Goal: Transaction & Acquisition: Purchase product/service

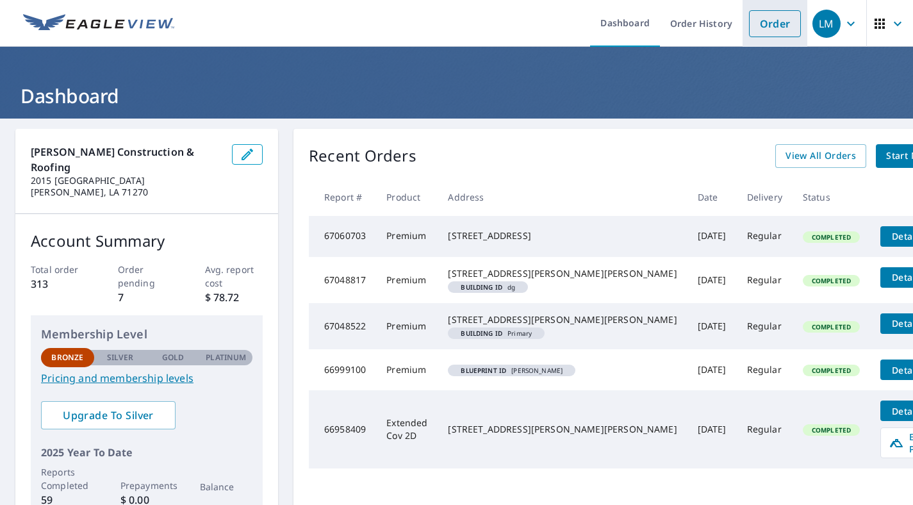
click at [788, 22] on link "Order" at bounding box center [775, 23] width 52 height 27
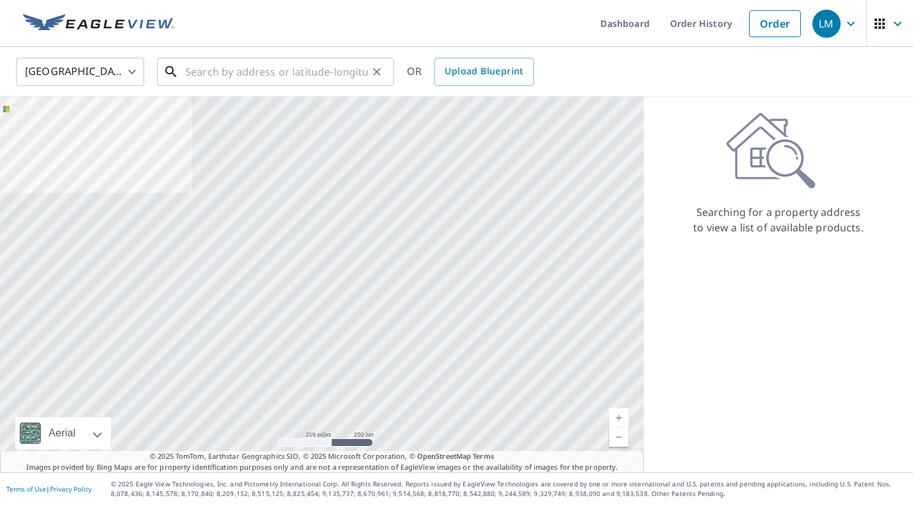
click at [262, 72] on input "text" at bounding box center [276, 72] width 183 height 36
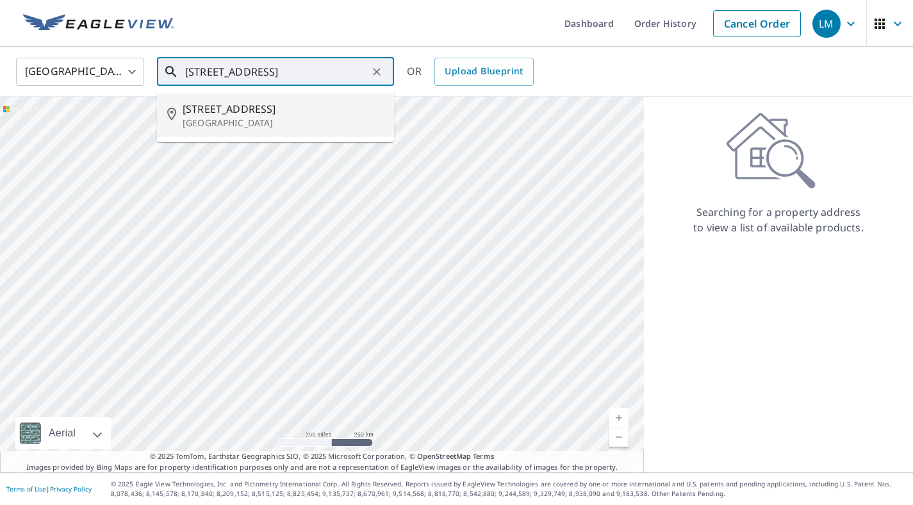
click at [243, 113] on span "[STREET_ADDRESS]" at bounding box center [283, 108] width 201 height 15
type input "[STREET_ADDRESS]"
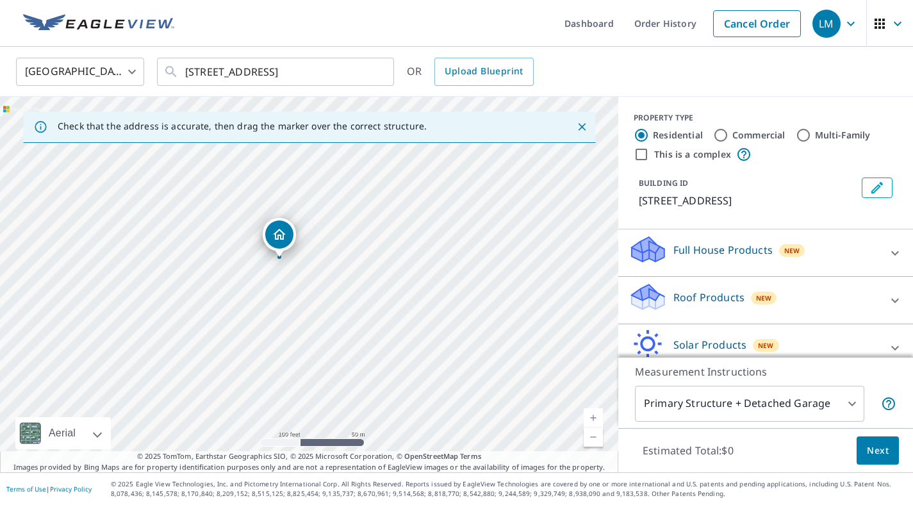
click at [798, 138] on input "Multi-Family" at bounding box center [803, 135] width 15 height 15
radio input "true"
type input "2"
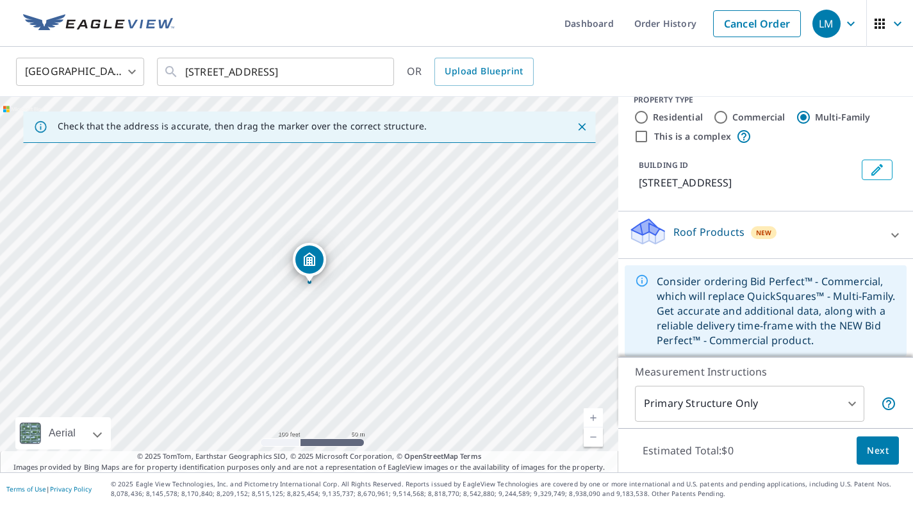
scroll to position [15, 0]
click at [724, 117] on input "Commercial" at bounding box center [720, 119] width 15 height 15
radio input "true"
type input "4"
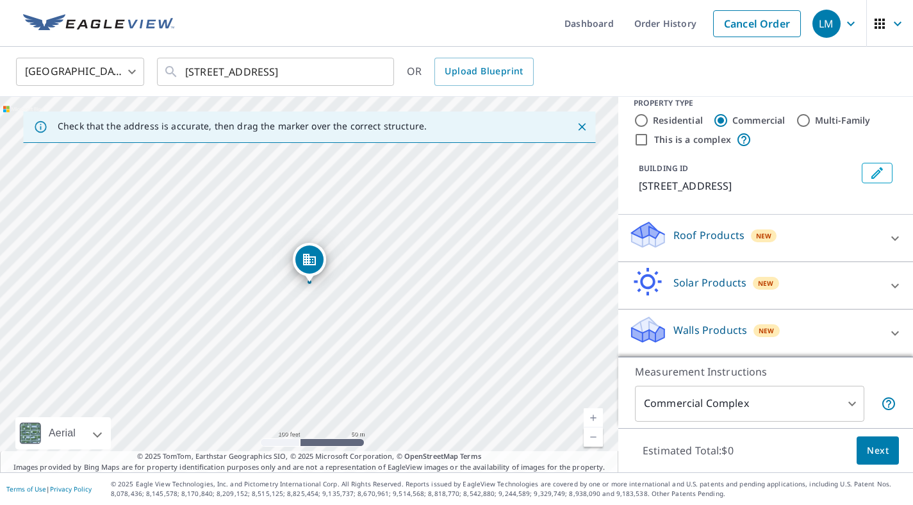
click at [798, 236] on div "Roof Products New" at bounding box center [754, 238] width 251 height 37
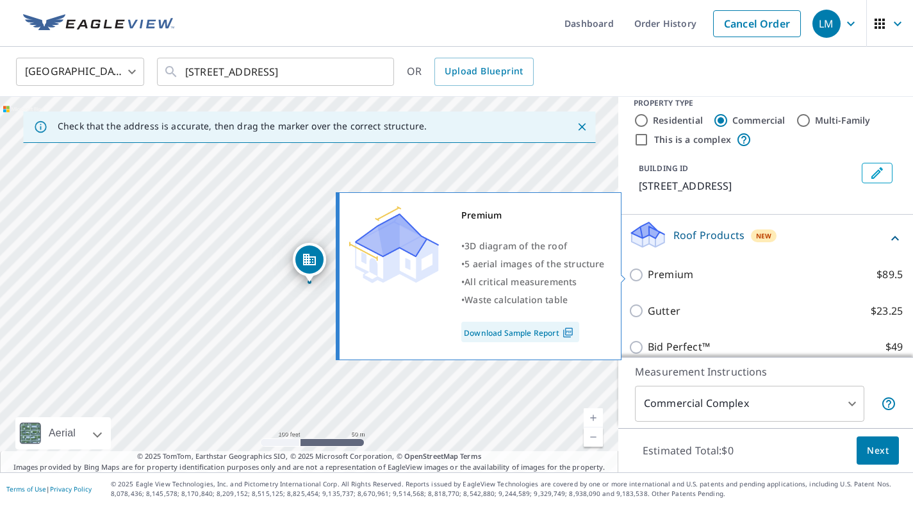
click at [635, 272] on input "Premium $89.5" at bounding box center [638, 274] width 19 height 15
checkbox input "true"
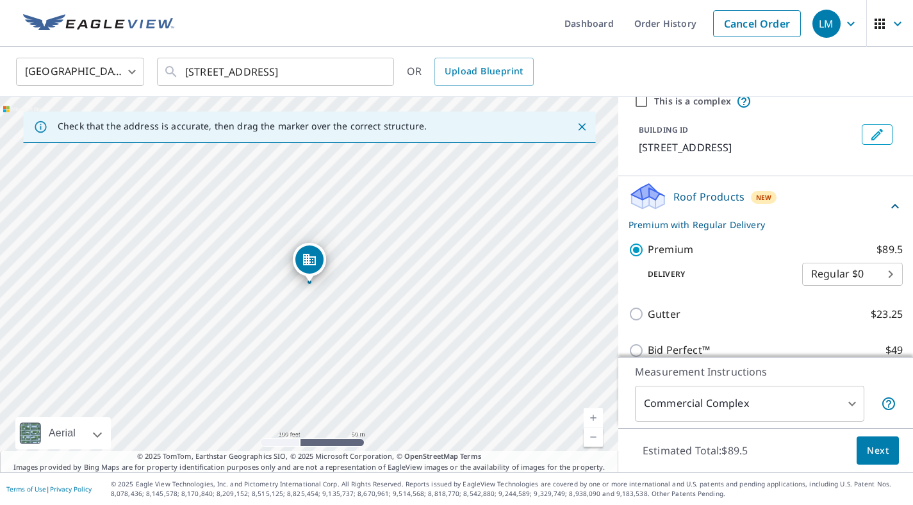
scroll to position [19, 0]
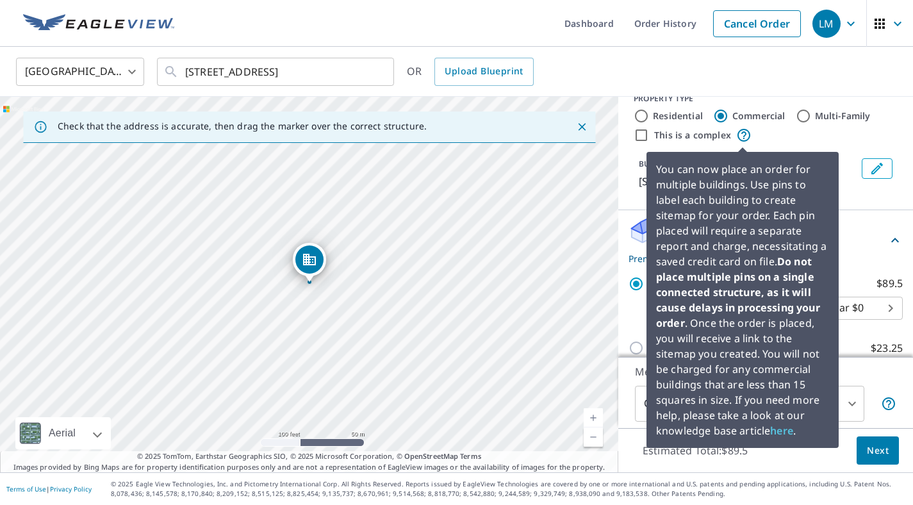
click at [744, 132] on icon at bounding box center [744, 135] width 13 height 13
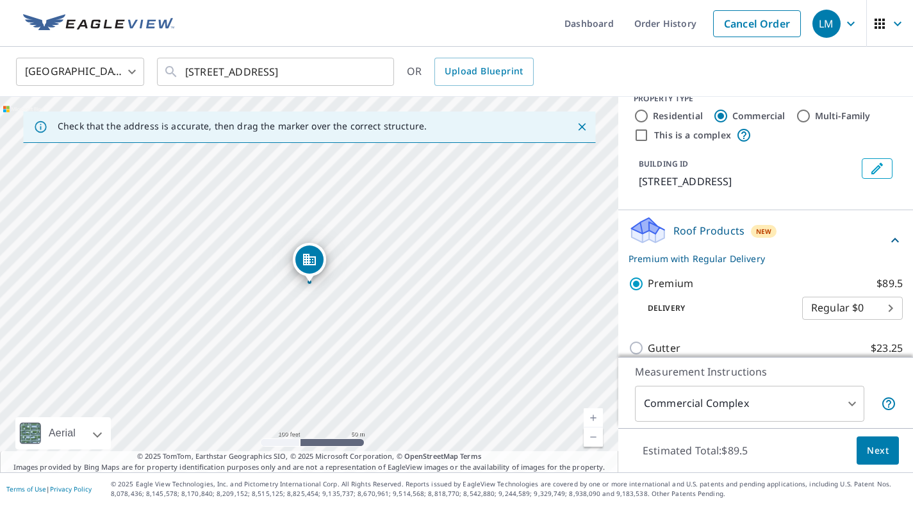
click at [774, 114] on label "Commercial" at bounding box center [758, 116] width 53 height 13
click at [729, 114] on input "Commercial" at bounding box center [720, 115] width 15 height 15
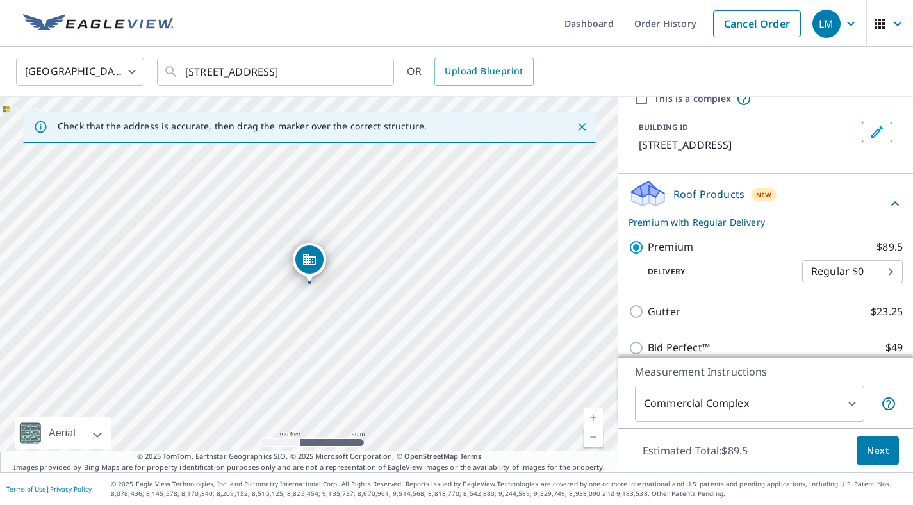
scroll to position [167, 0]
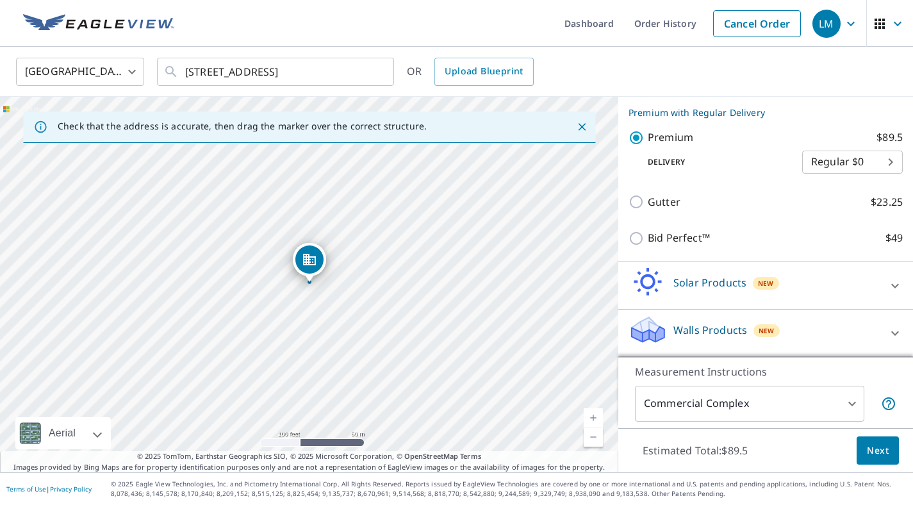
click at [873, 449] on span "Next" at bounding box center [878, 451] width 22 height 16
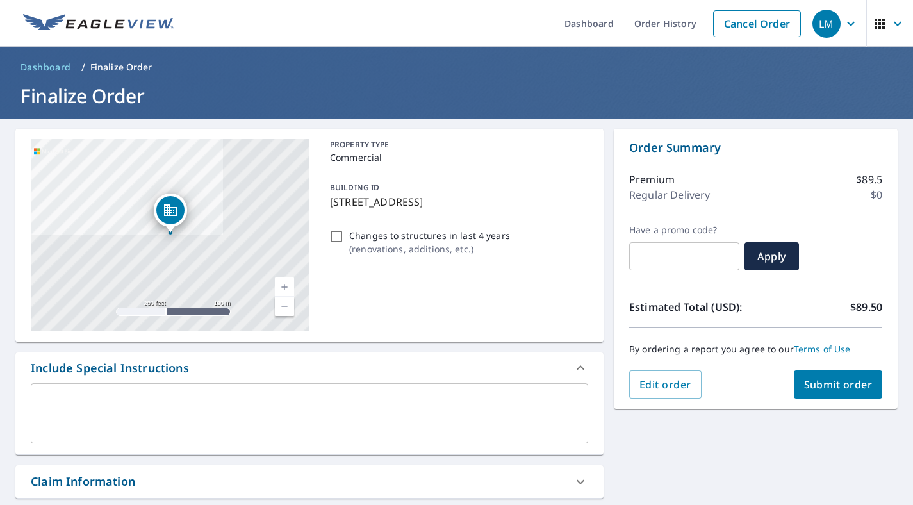
click at [453, 402] on textarea at bounding box center [310, 413] width 540 height 37
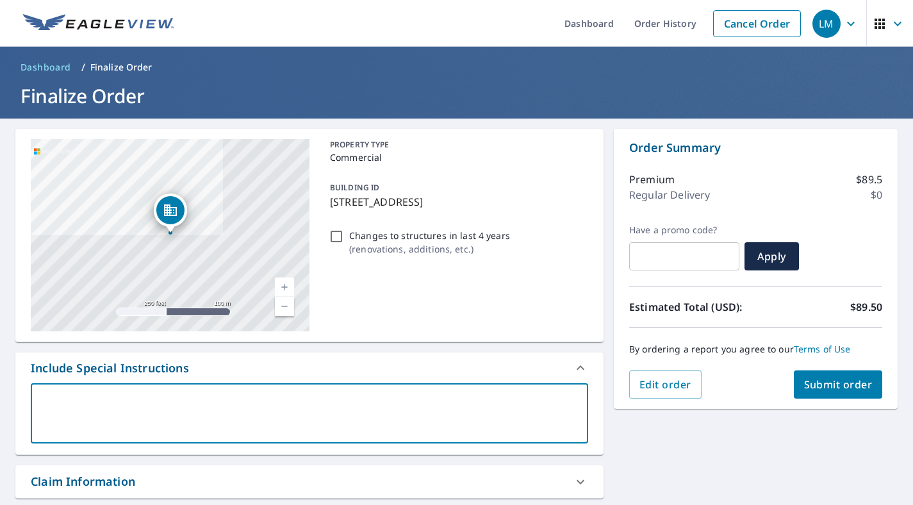
type textarea "P"
type textarea "x"
type textarea "Pl"
type textarea "x"
type textarea "Ple"
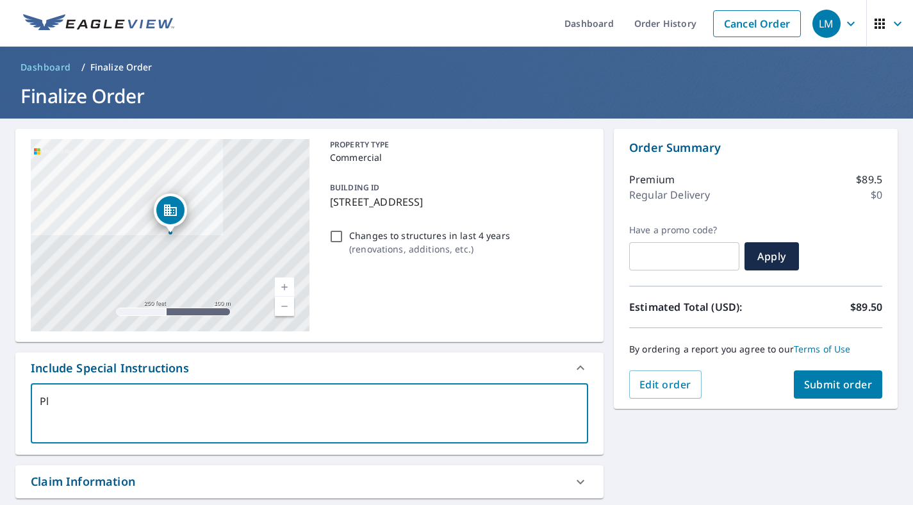
type textarea "x"
type textarea "Plea"
type textarea "x"
type textarea "Pleas"
type textarea "x"
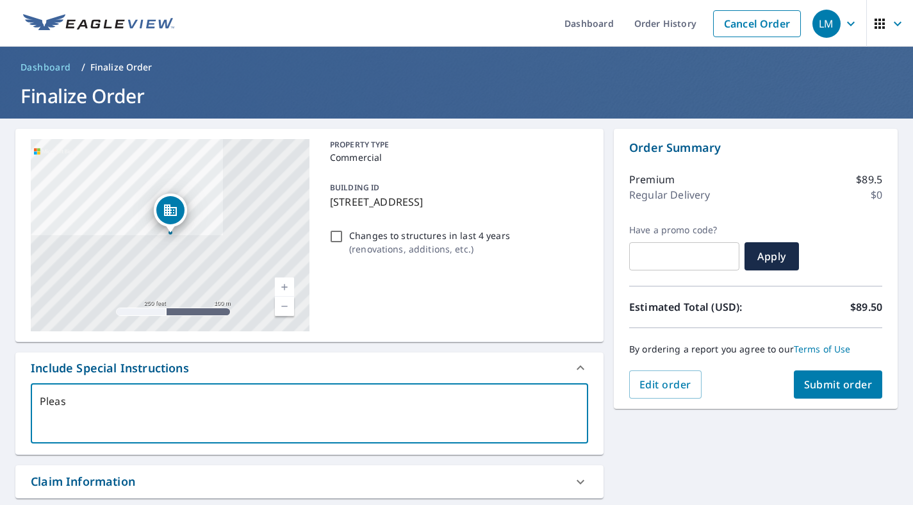
type textarea "Please"
type textarea "x"
type textarea "Please"
type textarea "x"
type textarea "Please s"
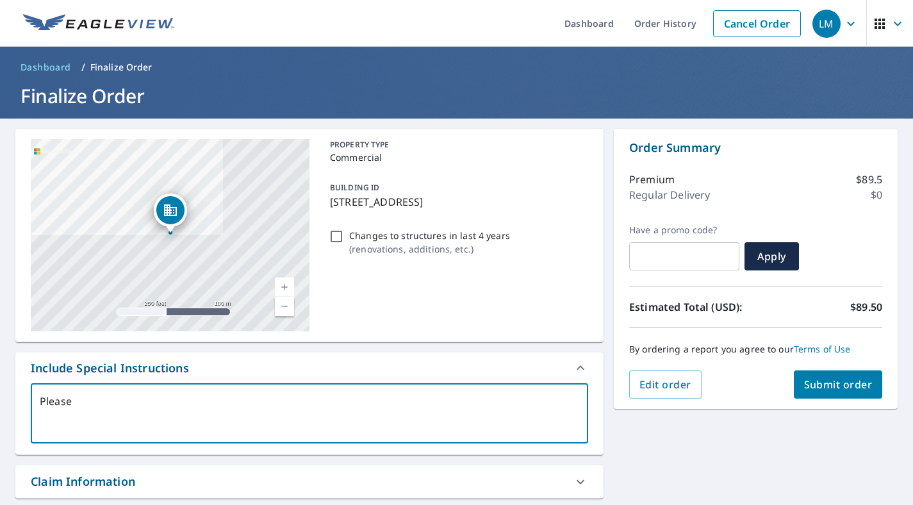
type textarea "x"
type textarea "Please se"
type textarea "x"
type textarea "Please sen"
type textarea "x"
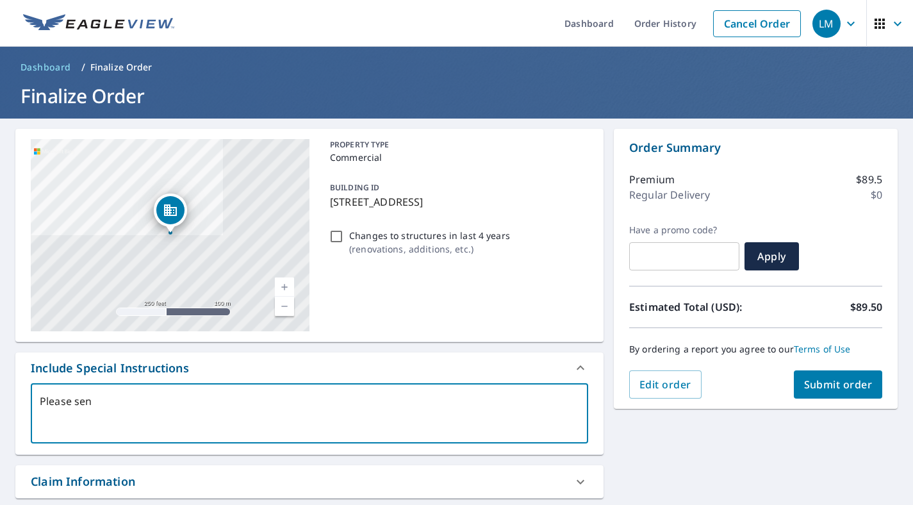
type textarea "Please send"
type textarea "x"
type textarea "Please send"
type textarea "x"
type textarea "Please send a"
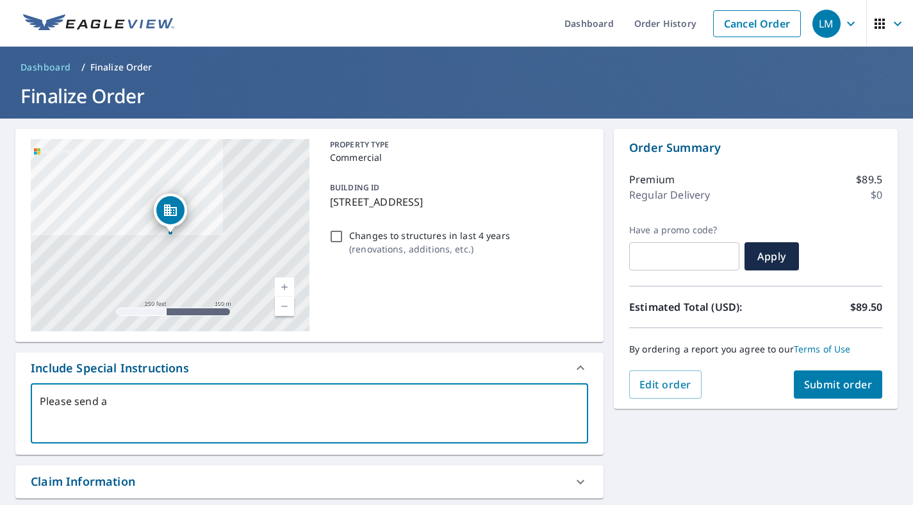
type textarea "x"
type textarea "Please send a"
type textarea "x"
type textarea "Please send a s"
type textarea "x"
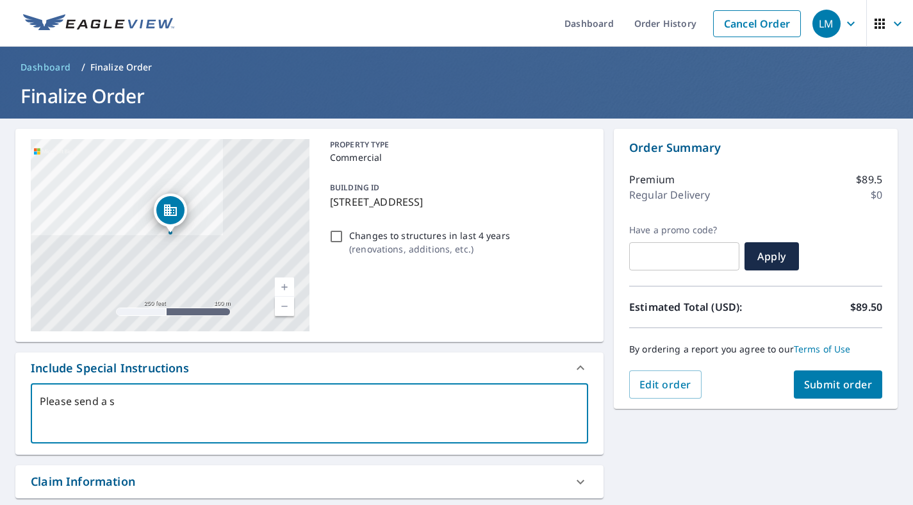
type textarea "Please send a si"
type textarea "x"
type textarea "Please send a sit"
type textarea "x"
type textarea "Please send a site"
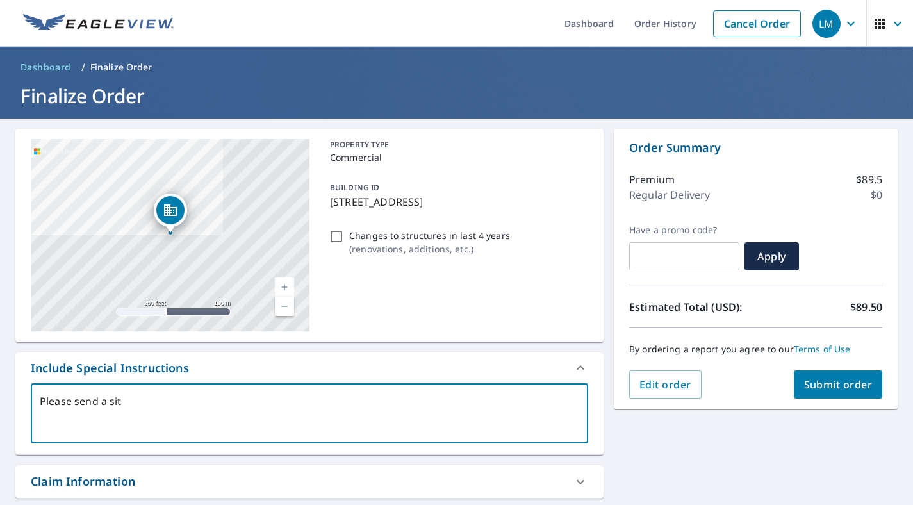
type textarea "x"
type textarea "Please send a sitem"
type textarea "x"
type textarea "Please send a sitema"
type textarea "x"
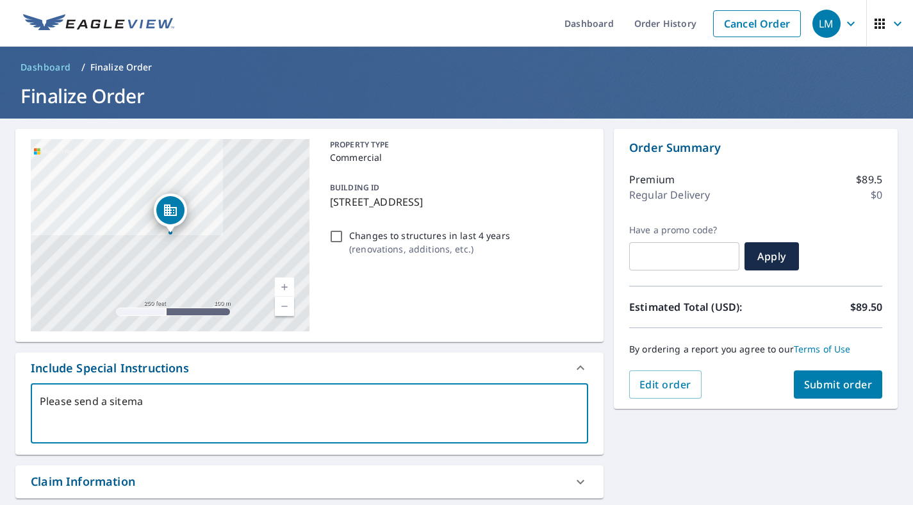
type textarea "Please send a sitemap"
type textarea "x"
type textarea "Please send a sitemap"
type textarea "x"
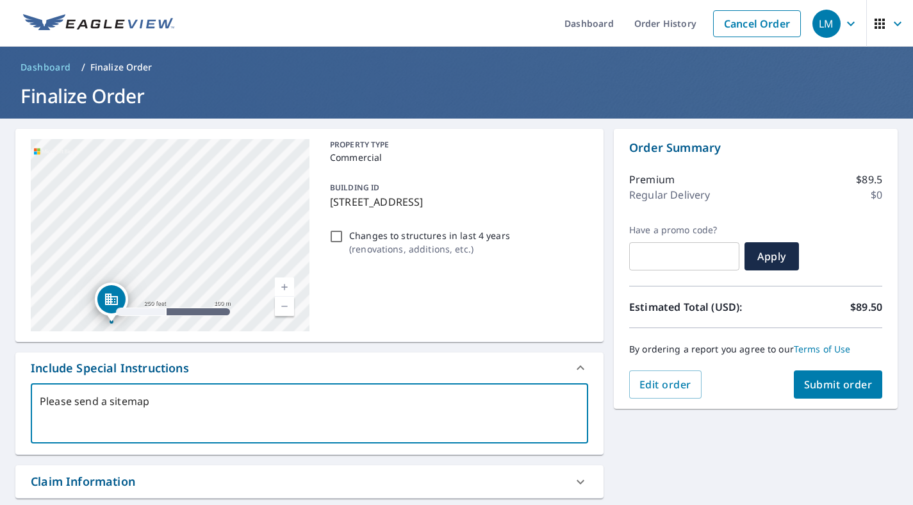
drag, startPoint x: 272, startPoint y: 235, endPoint x: 198, endPoint y: 353, distance: 139.4
click at [198, 353] on div "[STREET_ADDRESS] Aerial Road A standard road map Aerial A detailed look from ab…" at bounding box center [309, 446] width 588 height 635
click at [223, 259] on div "[STREET_ADDRESS]" at bounding box center [170, 235] width 279 height 192
type textarea "Please send a sitemap o"
type textarea "x"
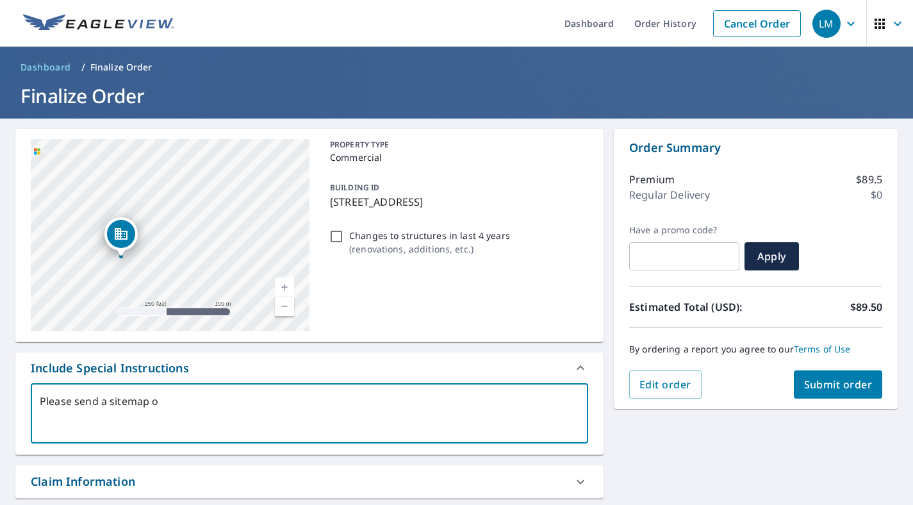
type textarea "Please send a sitemap of"
type textarea "x"
type textarea "Please send a sitemap of"
type textarea "x"
type textarea "Please send a sitemap of t"
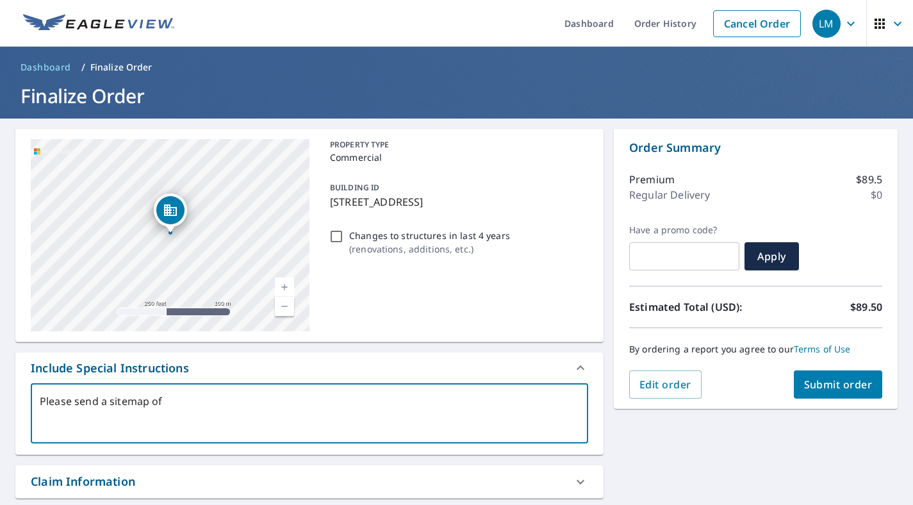
type textarea "x"
type textarea "Please send a sitemap of th"
type textarea "x"
type textarea "Please send a sitemap of thi"
type textarea "x"
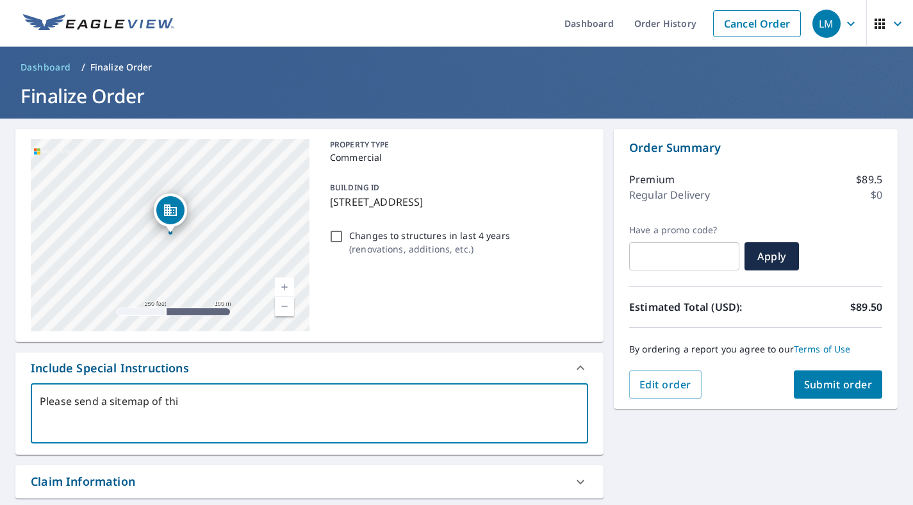
type textarea "Please send a sitemap of this"
type textarea "x"
type textarea "Please send a sitemap of this"
type textarea "x"
type textarea "Please send a sitemap of this a"
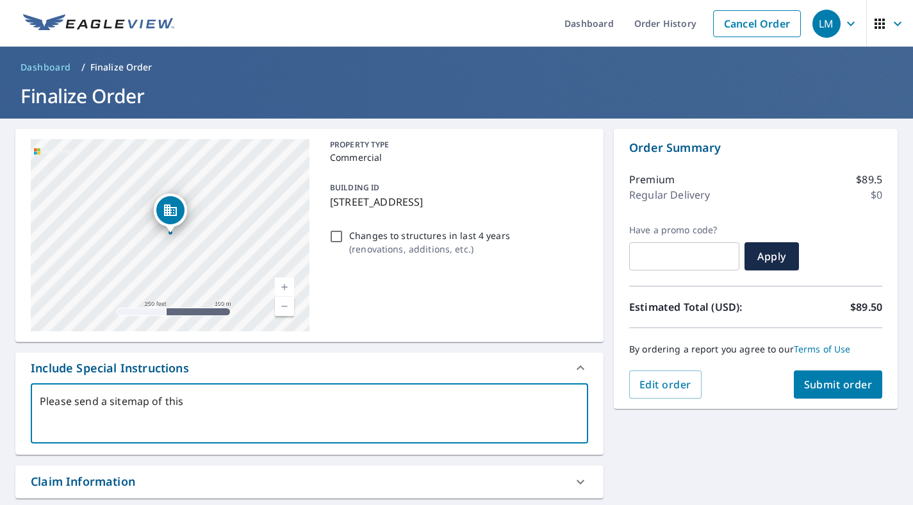
type textarea "x"
type textarea "Please send a sitemap of this"
type textarea "x"
type textarea "Please send a sitemap of this e"
type textarea "x"
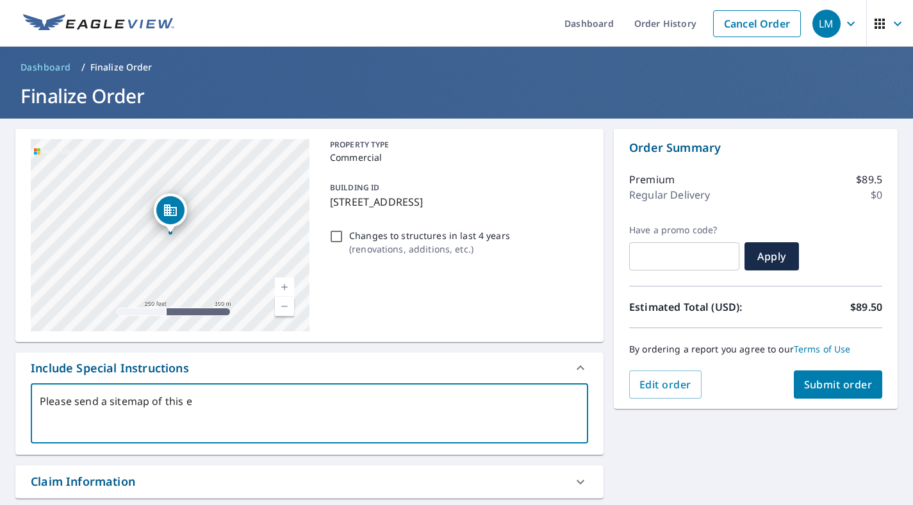
type textarea "Please send a sitemap of this en"
type textarea "x"
type textarea "Please send a sitemap of this ent"
type textarea "x"
type textarea "Please send a sitemap of this enti"
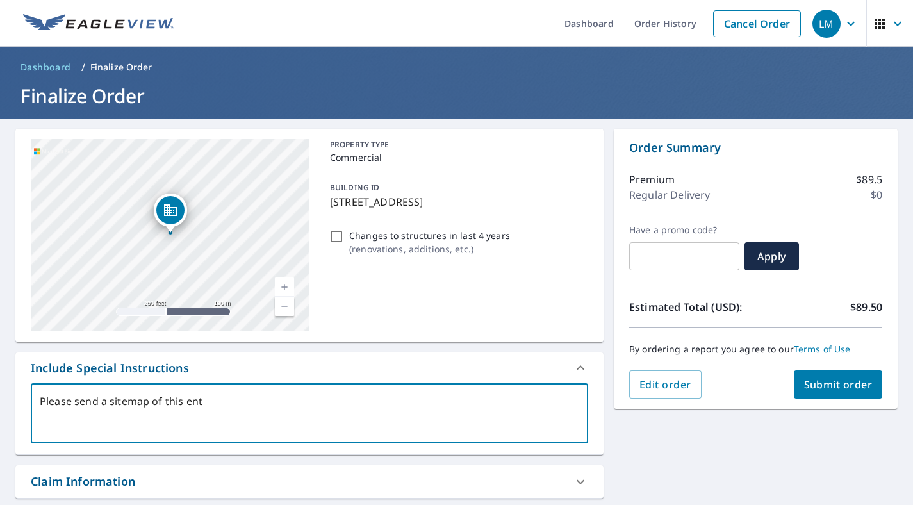
type textarea "x"
type textarea "Please send a sitemap of this entir"
type textarea "x"
type textarea "Please send a sitemap of this entire"
type textarea "x"
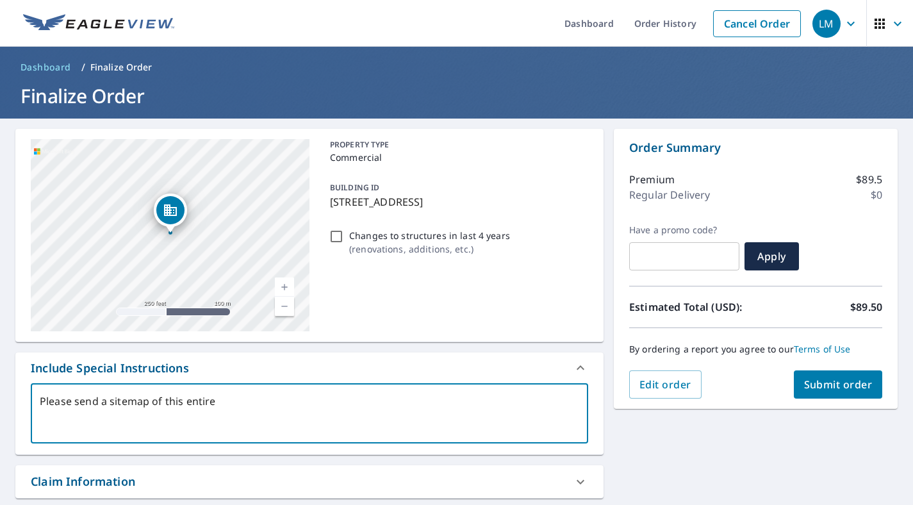
type textarea "Please send a sitemap of this entire"
type textarea "x"
type textarea "Please send a sitemap of this entire a"
type textarea "x"
type textarea "Please send a sitemap of this entire ap"
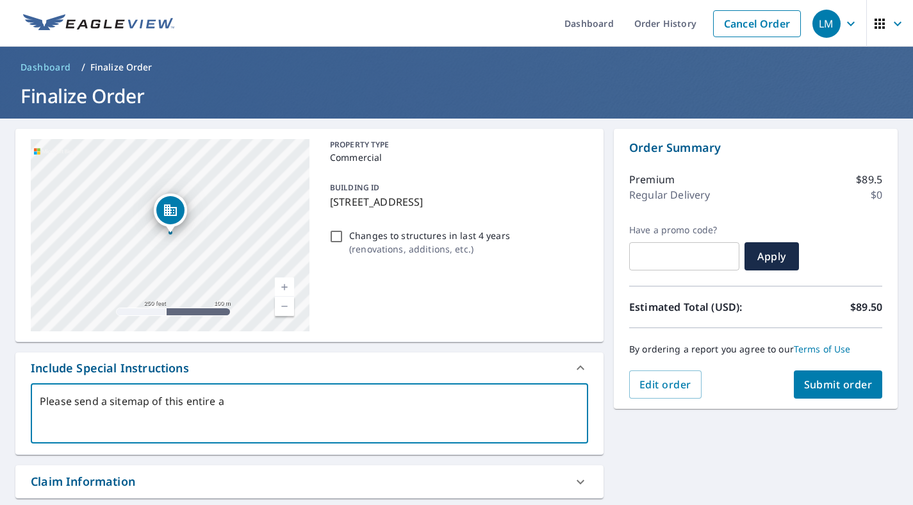
type textarea "x"
type textarea "Please send a sitemap of this entire apa"
type textarea "x"
type textarea "Please send a sitemap of this entire apar"
type textarea "x"
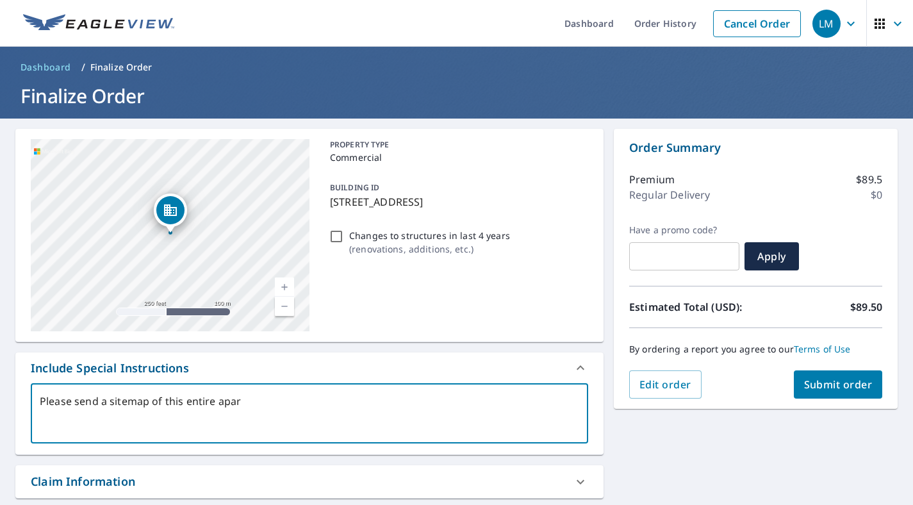
type textarea "Please send a sitemap of this entire apart"
type textarea "x"
type textarea "Please send a sitemap of this entire aparte"
type textarea "x"
type textarea "Please send a sitemap of this entire apartem"
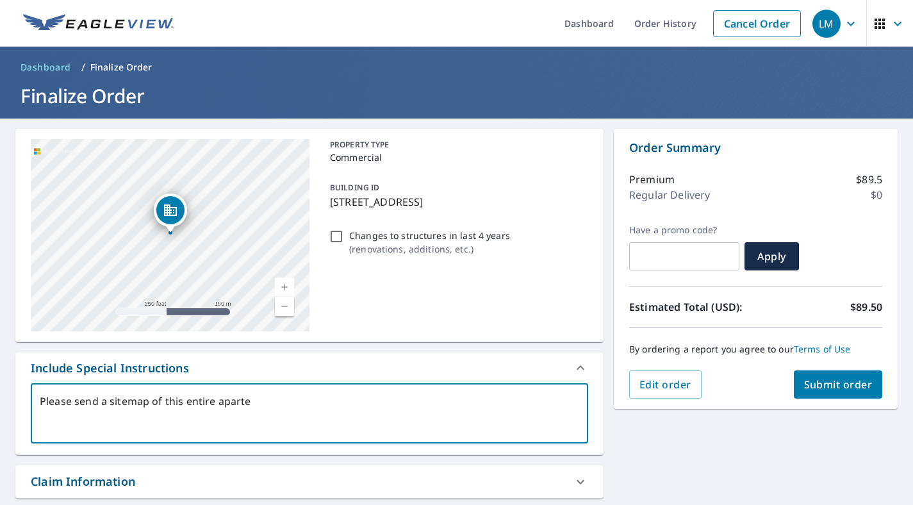
type textarea "x"
type textarea "Please send a sitemap of this entire aparte"
type textarea "x"
type textarea "Please send a sitemap of this entire apart"
type textarea "x"
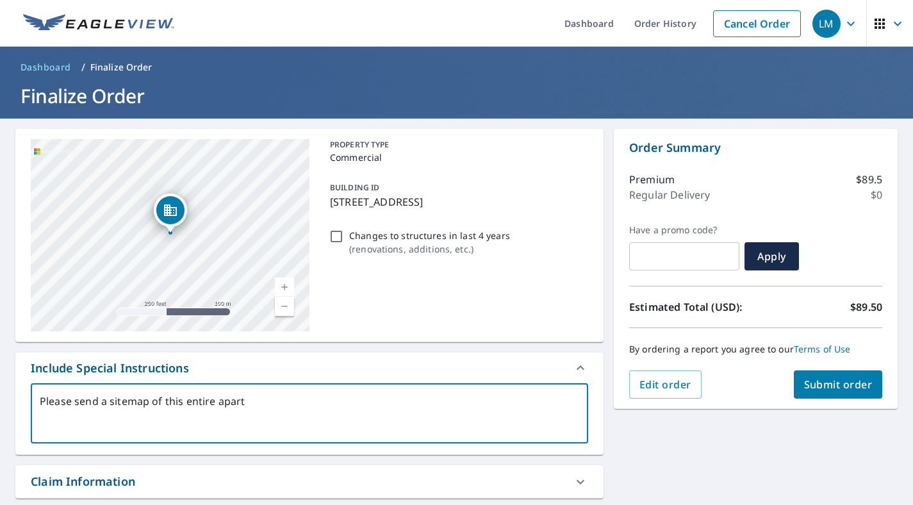
type textarea "Please send a sitemap of this entire apartm"
type textarea "x"
type textarea "Please send a sitemap of this entire apartme"
type textarea "x"
type textarea "Please send a sitemap of this entire apartmen"
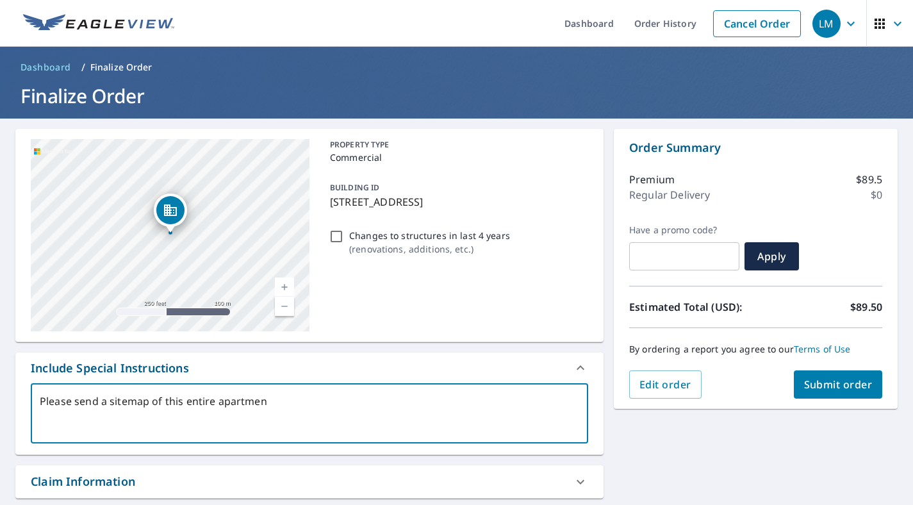
type textarea "x"
type textarea "Please send a sitemap of this entire apartment"
type textarea "x"
type textarea "Please send a sitemap of this entire apartment"
type textarea "x"
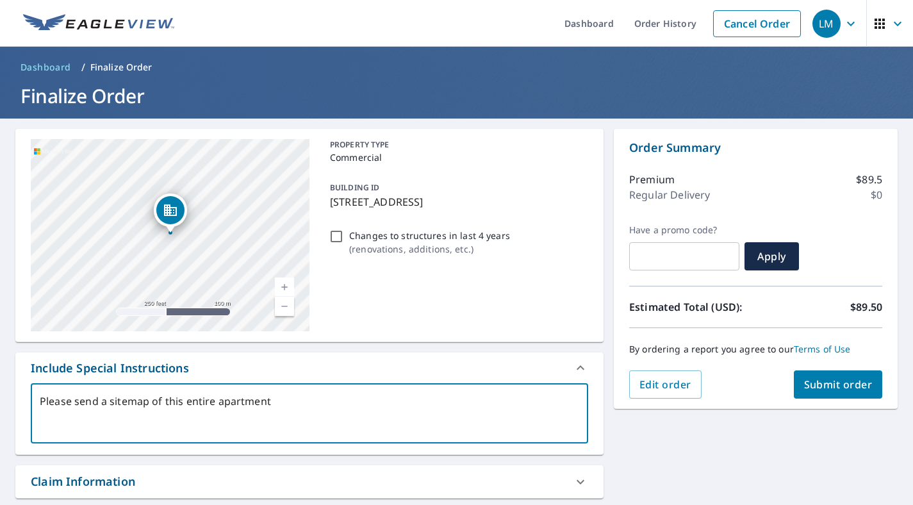
type textarea "Please send a sitemap of this entire apartment c"
type textarea "x"
type textarea "Please send a sitemap of this entire apartment com"
type textarea "x"
type textarea "Please send a sitemap of this entire apartment comp"
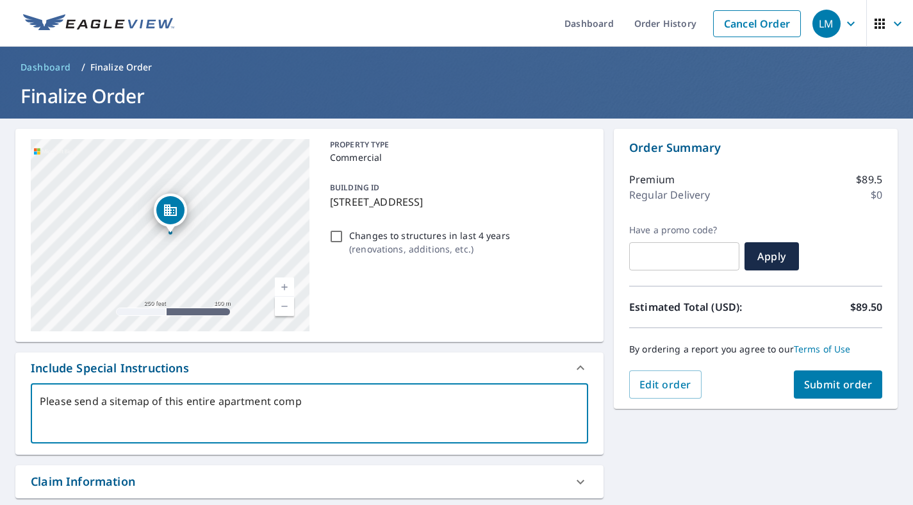
type textarea "x"
type textarea "Please send a sitemap of this entire apartment compl"
type textarea "x"
type textarea "Please send a sitemap of this entire apartment comple"
type textarea "x"
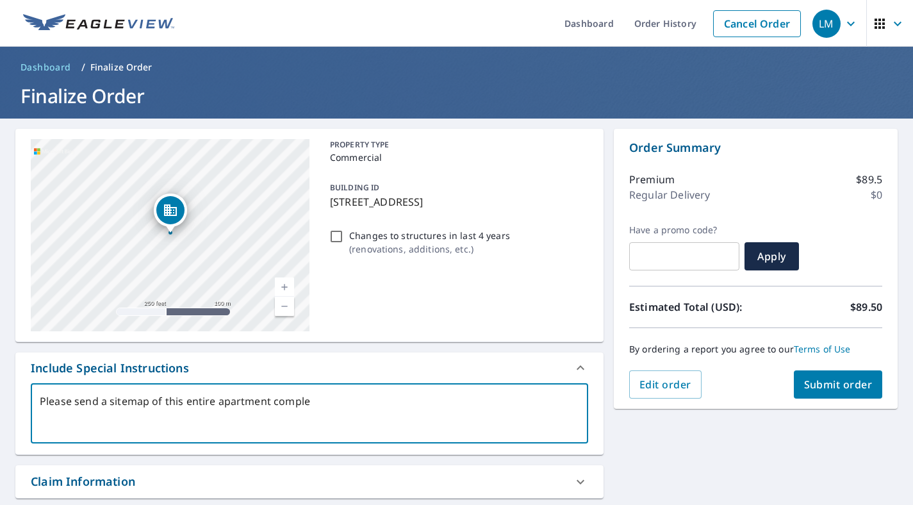
type textarea "Please send a sitemap of this entire apartment complex"
type textarea "x"
type textarea "Please send a sitemap of this entire apartment complex"
type textarea "x"
type textarea "Please send a sitemap of this entire apartment complex a"
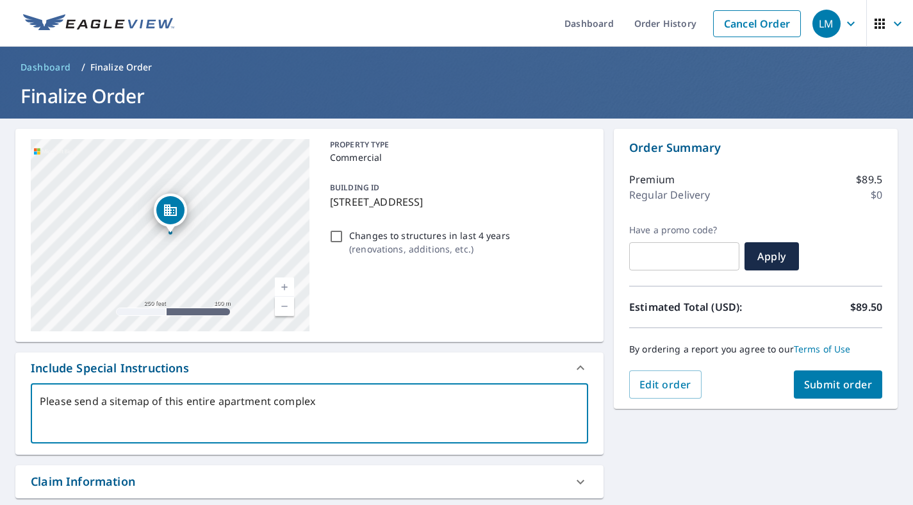
type textarea "x"
type textarea "Please send a sitemap of this entire apartment complex al"
type textarea "x"
type textarea "Please send a sitemap of this entire apartment complex alo"
type textarea "x"
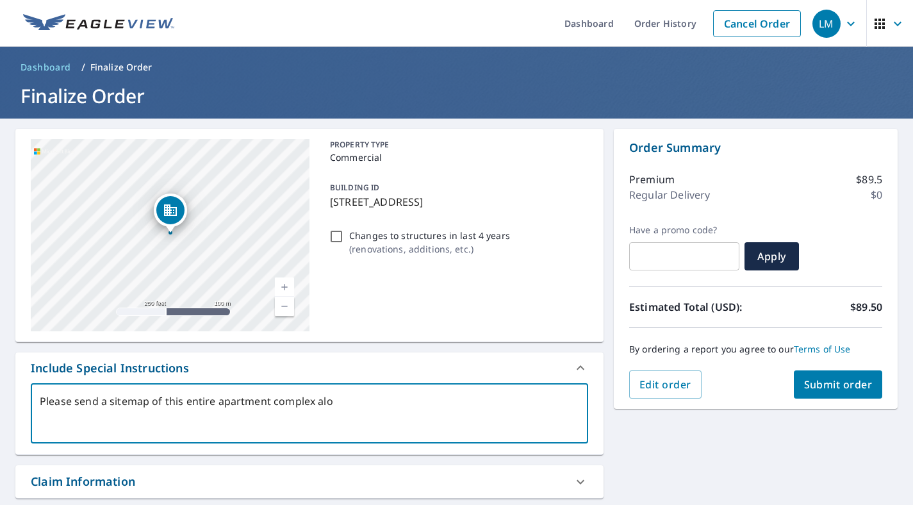
type textarea "Please send a sitemap of this entire apartment complex alon"
type textarea "x"
type textarea "Please send a sitemap of this entire apartment complex along"
type textarea "x"
type textarea "Please send a sitemap of this entire apartment complex along"
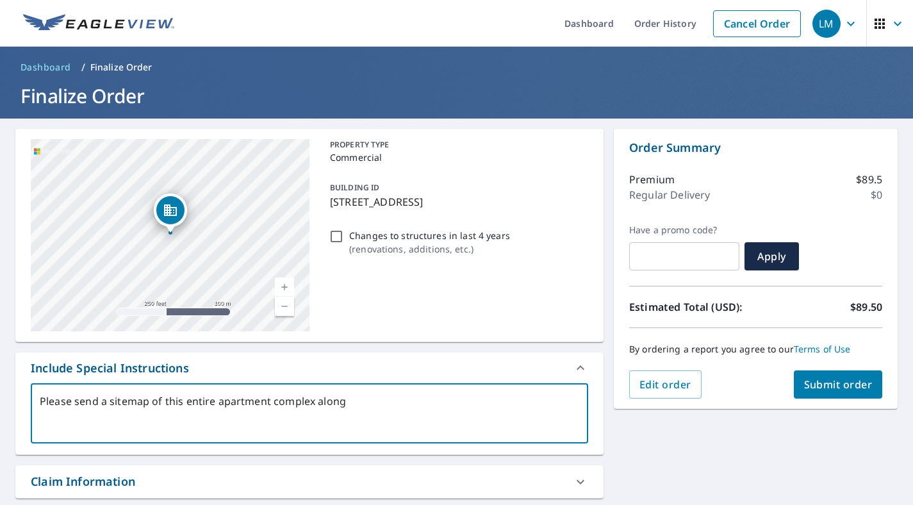
type textarea "x"
type textarea "Please send a sitemap of this entire apartment complex along B"
type textarea "x"
type textarea "Please send a sitemap of this entire apartment complex along Br"
type textarea "x"
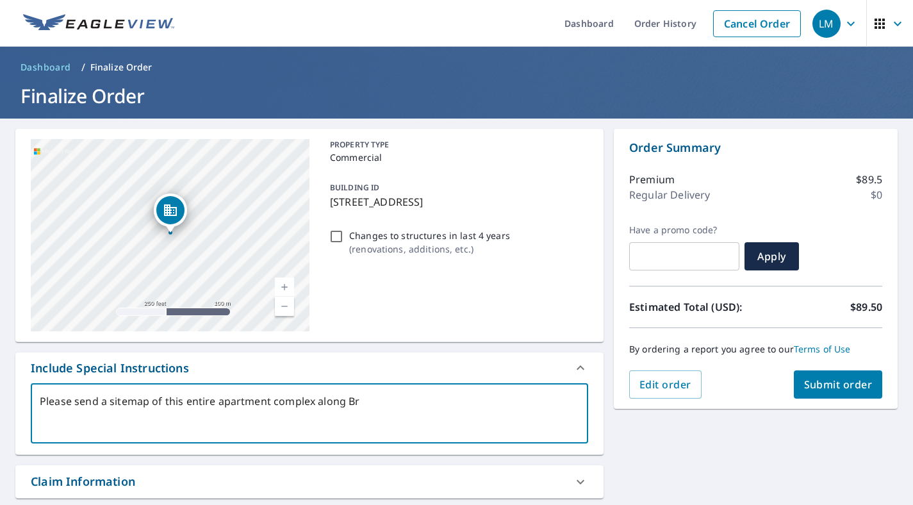
type textarea "Please send a sitemap of this entire apartment complex along [GEOGRAPHIC_DATA]"
type textarea "x"
type textarea "Please send a sitemap of this entire apartment complex along [GEOGRAPHIC_DATA]"
type textarea "x"
type textarea "Please send a sitemap of this entire apartment complex along [GEOGRAPHIC_DATA]"
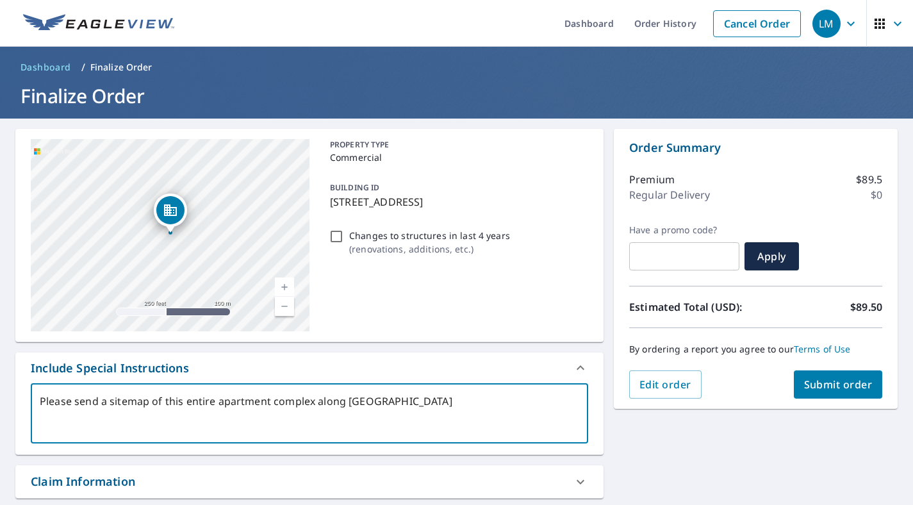
type textarea "x"
type textarea "Please send a sitemap of this entire apartment complex along [PERSON_NAME][GEOG…"
type textarea "x"
type textarea "Please send a sitemap of this entire apartment complex along [PERSON_NAME]"
type textarea "x"
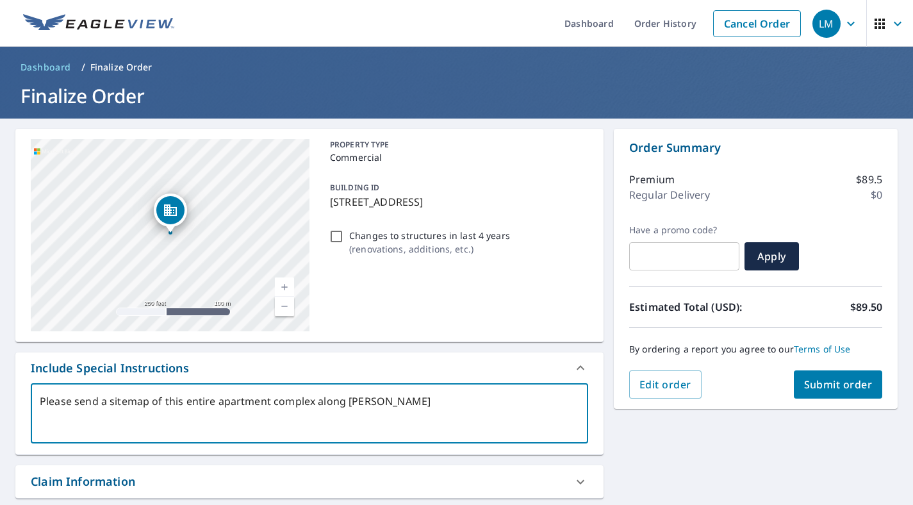
type textarea "Please send a sitemap of this entire apartment complex along [PERSON_NAME][GEOG…"
type textarea "x"
type textarea "Please send a sitemap of this entire apartment complex along [PERSON_NAME][GEOG…"
type textarea "x"
type textarea "Please send a sitemap of this entire apartment complex along [PERSON_NAME][GEOG…"
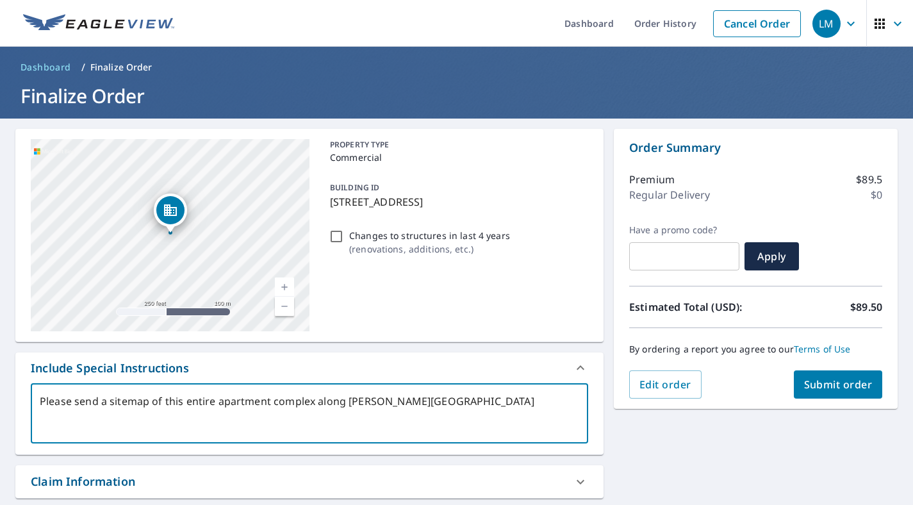
type textarea "x"
type textarea "Please send a sitemap of this entire apartment complex along [PERSON_NAME][GEOG…"
type textarea "x"
type textarea "Please send a sitemap of this entire apartment complex along [PERSON_NAME][GEOG…"
type textarea "x"
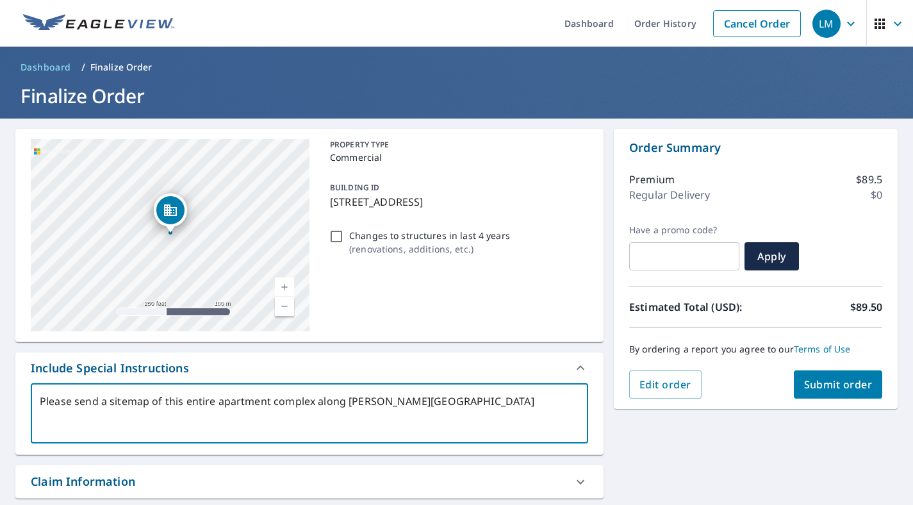
type textarea "Please send a sitemap of this entire apartment complex along [PERSON_NAME][GEOG…"
type textarea "x"
drag, startPoint x: 224, startPoint y: 257, endPoint x: 119, endPoint y: 384, distance: 165.2
click at [119, 384] on div "[STREET_ADDRESS] Aerial Road A standard road map Aerial A detailed look from ab…" at bounding box center [309, 446] width 588 height 635
click at [178, 231] on div "[STREET_ADDRESS]" at bounding box center [170, 235] width 279 height 192
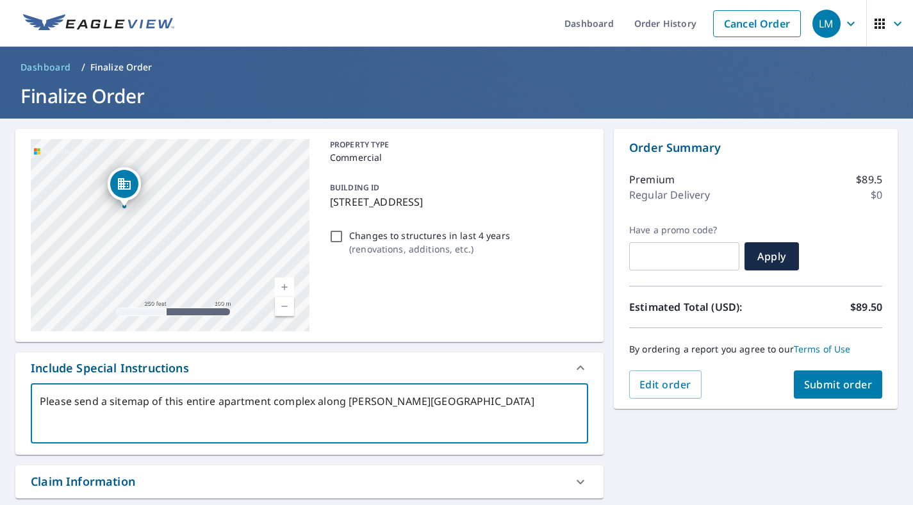
type textarea "Please send a sitemap of this entire apartment complex along [PERSON_NAME][GEOG…"
type textarea "x"
type textarea "Please send a sitemap of this entire apartment complex along [PERSON_NAME][GEOG…"
type textarea "x"
type textarea "Please send a sitemap of this entire apartment complex along [PERSON_NAME][GEOG…"
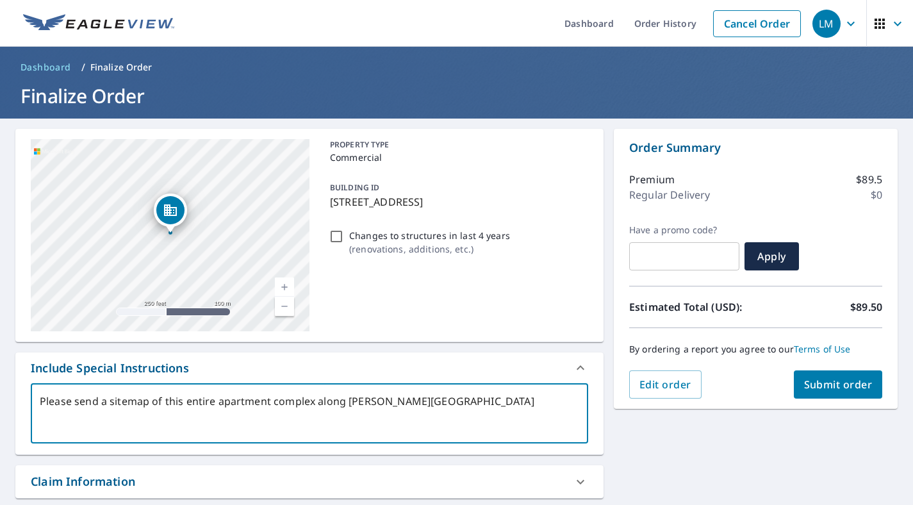
type textarea "x"
type textarea "Please send a sitemap of this entire apartment complex along [PERSON_NAME][GEOG…"
type textarea "x"
type textarea "Please send a sitemap of this entire apartment complex along [PERSON_NAME][GEOG…"
type textarea "x"
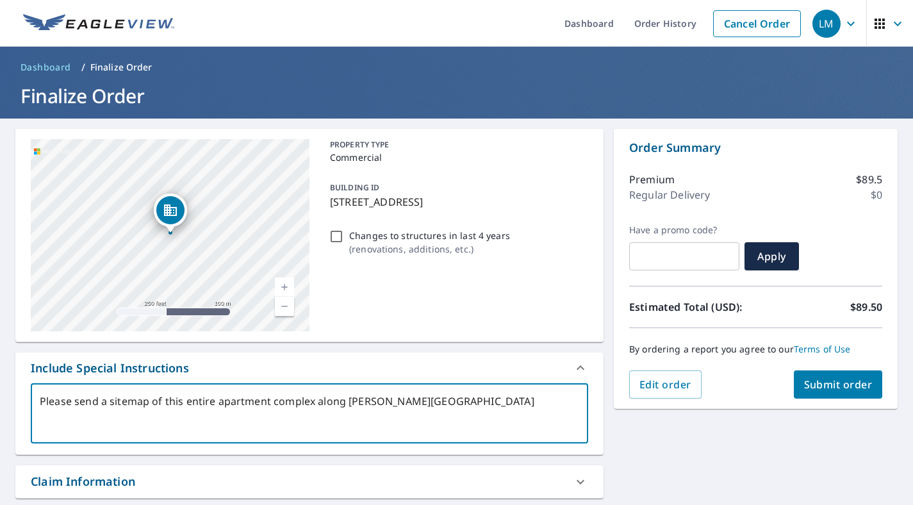
type textarea "Please send a sitemap of this entire apartment complex along [PERSON_NAME][GEOG…"
type textarea "x"
type textarea "Please send a sitemap of this entire apartment complex along [PERSON_NAME][GEOG…"
type textarea "x"
type textarea "Please send a sitemap of this entire apartment complex along [PERSON_NAME][GEOG…"
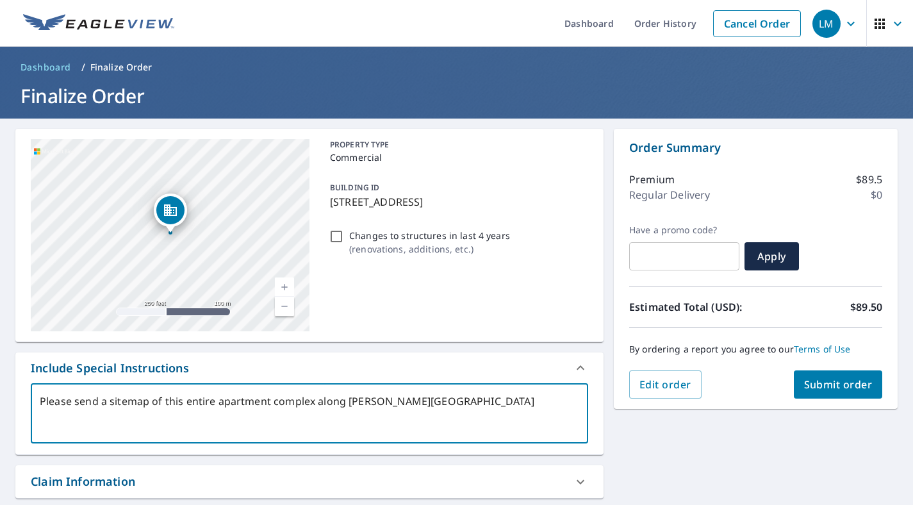
type textarea "x"
type textarea "Please send a sitemap of this entire apartment complex along [PERSON_NAME][GEOG…"
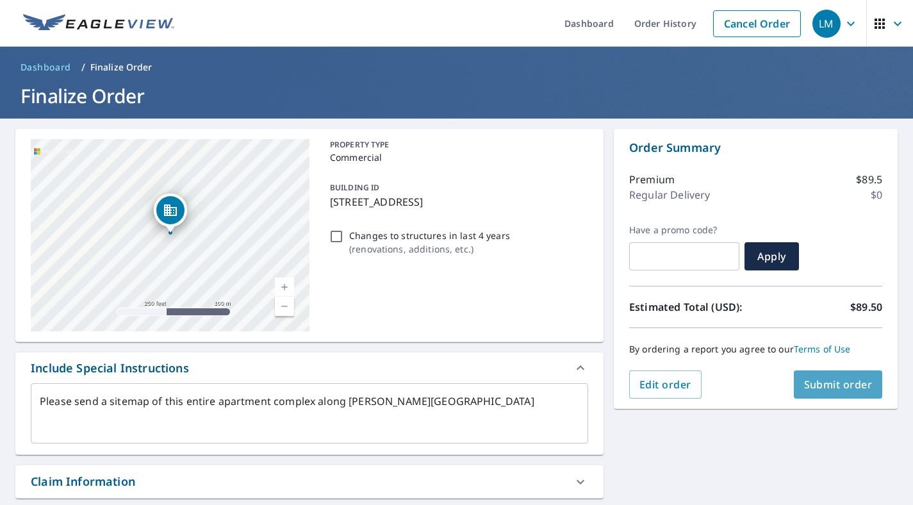
click at [831, 387] on span "Submit order" at bounding box center [838, 384] width 69 height 14
type textarea "x"
